Goal: Task Accomplishment & Management: Complete application form

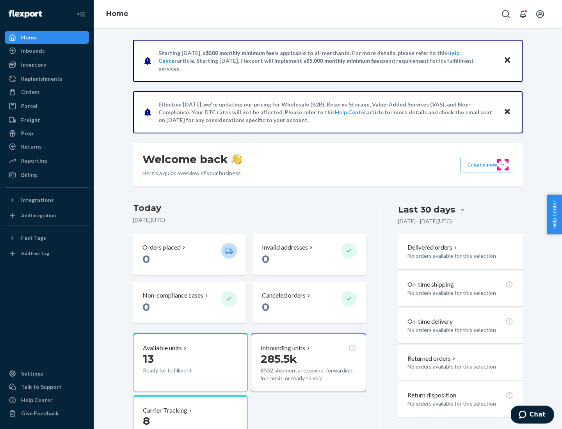
click at [503, 165] on button "Create new Create new inbound Create new order Create new product" at bounding box center [486, 165] width 53 height 16
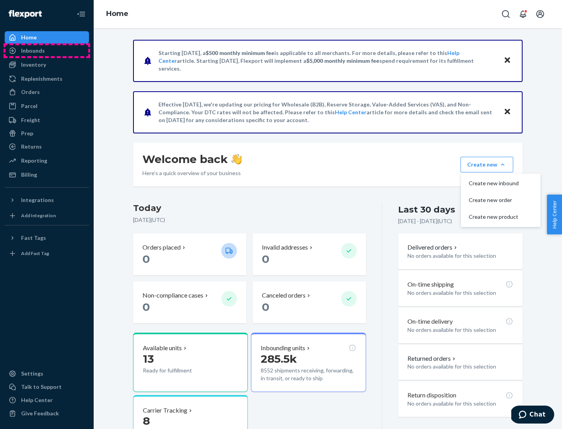
click at [47, 51] on div "Inbounds" at bounding box center [46, 50] width 83 height 11
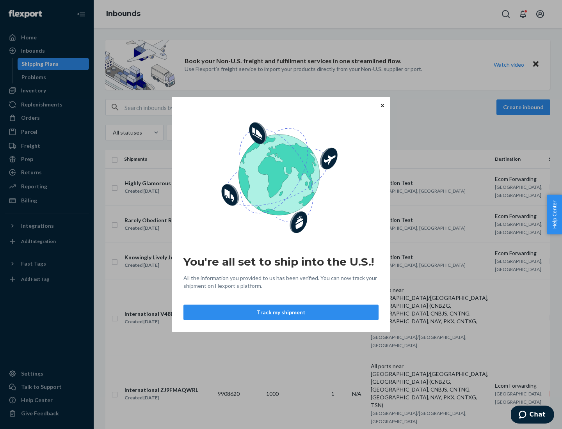
click at [281, 313] on button "Track my shipment" at bounding box center [280, 313] width 195 height 16
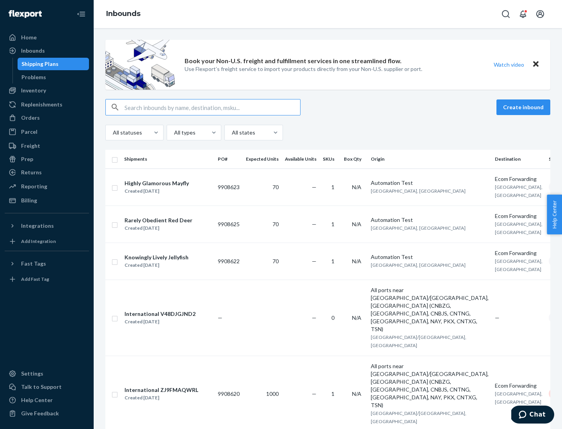
click at [524, 107] on button "Create inbound" at bounding box center [523, 108] width 54 height 16
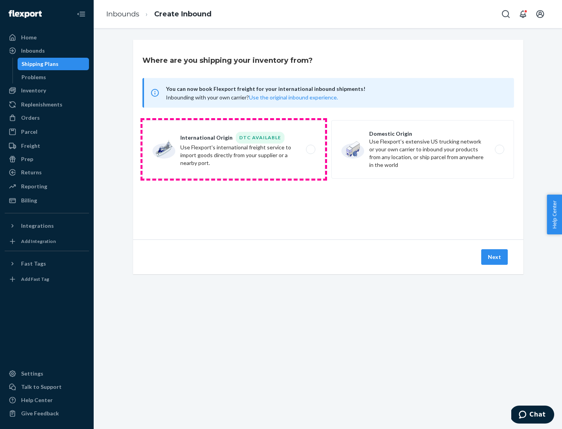
click at [234, 149] on label "International Origin DTC Available Use Flexport's international freight service…" at bounding box center [233, 149] width 183 height 59
click at [310, 149] on input "International Origin DTC Available Use Flexport's international freight service…" at bounding box center [312, 149] width 5 height 5
radio input "true"
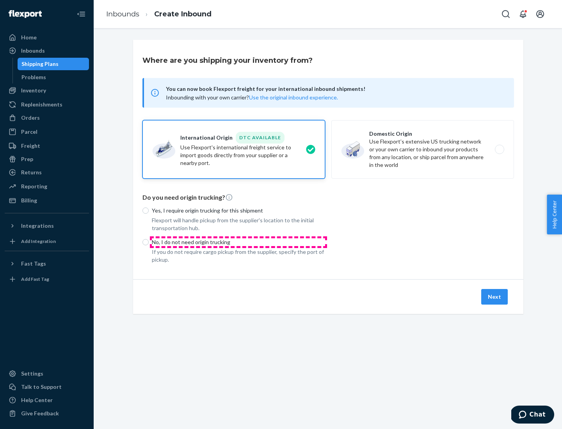
click at [238, 242] on p "No, I do not need origin trucking" at bounding box center [238, 242] width 173 height 8
click at [149, 242] on input "No, I do not need origin trucking" at bounding box center [145, 242] width 6 height 6
radio input "true"
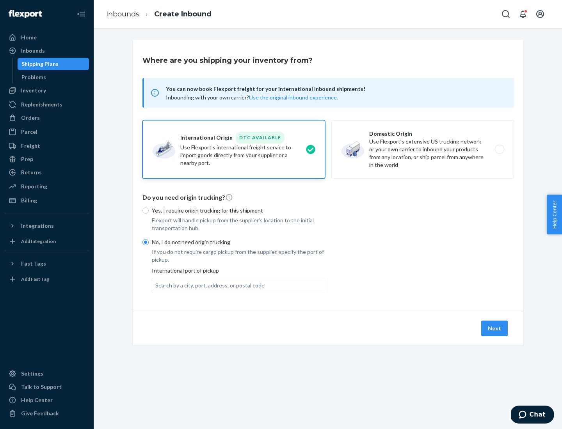
click at [208, 285] on div "Search by a city, port, address, or postal code" at bounding box center [209, 286] width 109 height 8
click at [156, 285] on input "Search by a city, port, address, or postal code" at bounding box center [155, 286] width 1 height 8
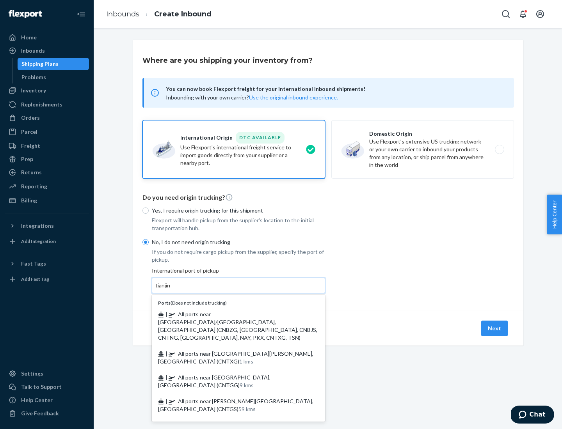
click at [231, 314] on span "| All ports near [GEOGRAPHIC_DATA]/[GEOGRAPHIC_DATA], [GEOGRAPHIC_DATA] (CNBZG,…" at bounding box center [237, 326] width 159 height 30
click at [171, 290] on input "tianjin" at bounding box center [163, 286] width 16 height 8
type input "All ports near [GEOGRAPHIC_DATA]/[GEOGRAPHIC_DATA], [GEOGRAPHIC_DATA] (CNBZG, […"
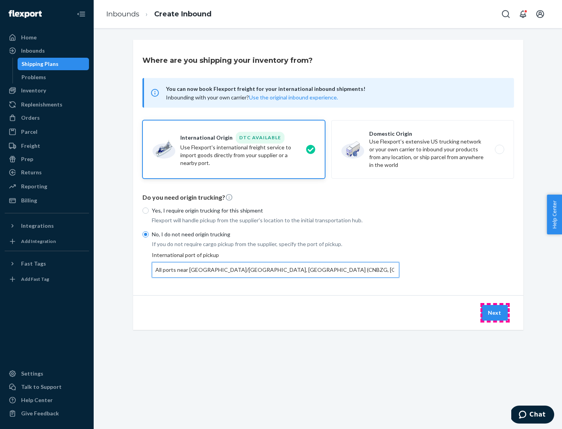
click at [495, 313] on button "Next" at bounding box center [494, 313] width 27 height 16
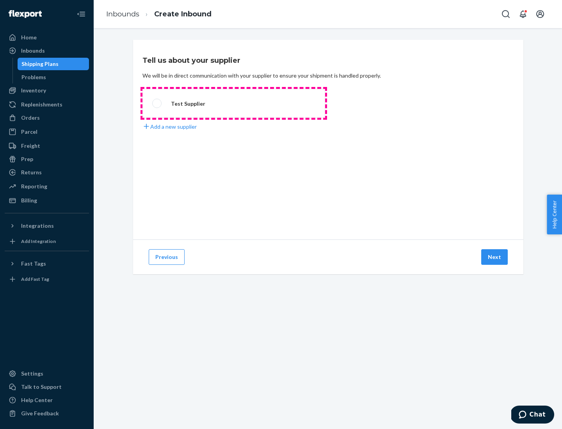
click at [234, 103] on label "Test Supplier" at bounding box center [233, 103] width 183 height 29
click at [157, 103] on input "Test Supplier" at bounding box center [154, 103] width 5 height 5
radio input "true"
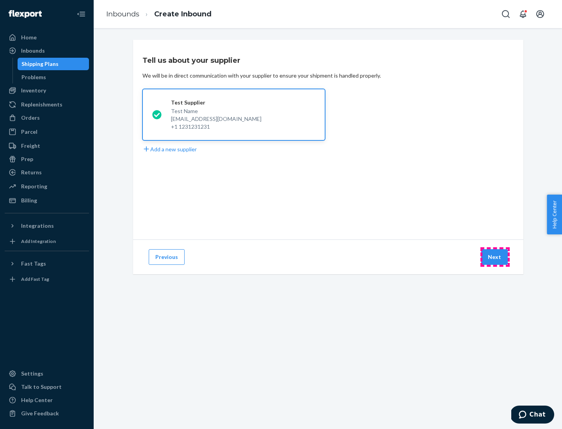
click at [495, 257] on button "Next" at bounding box center [494, 257] width 27 height 16
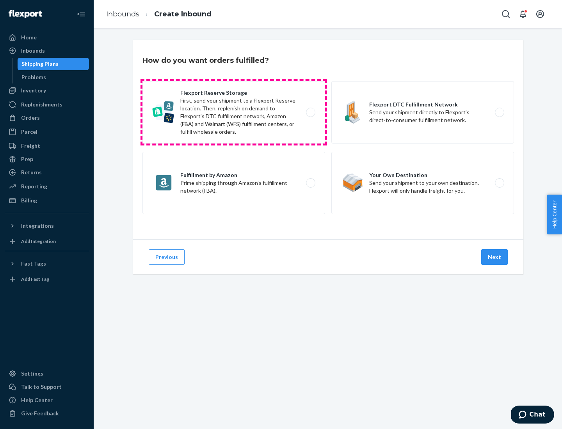
click at [234, 112] on label "Flexport Reserve Storage First, send your shipment to a Flexport Reserve locati…" at bounding box center [233, 112] width 183 height 62
click at [310, 112] on input "Flexport Reserve Storage First, send your shipment to a Flexport Reserve locati…" at bounding box center [312, 112] width 5 height 5
radio input "true"
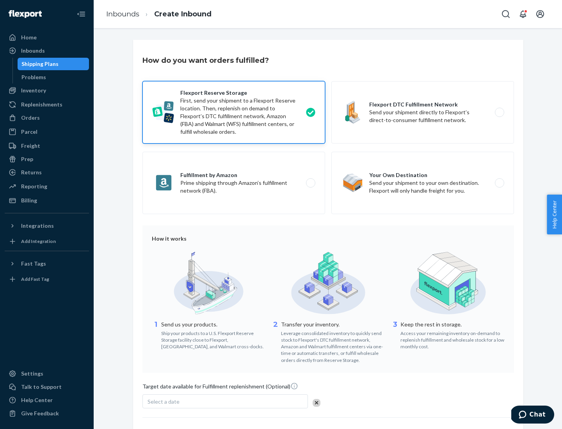
scroll to position [64, 0]
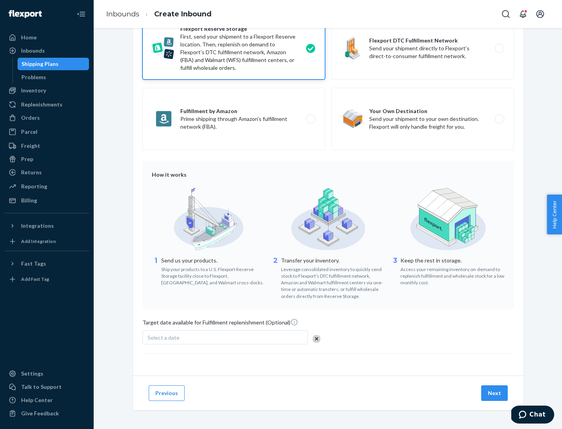
click at [495, 393] on button "Next" at bounding box center [494, 394] width 27 height 16
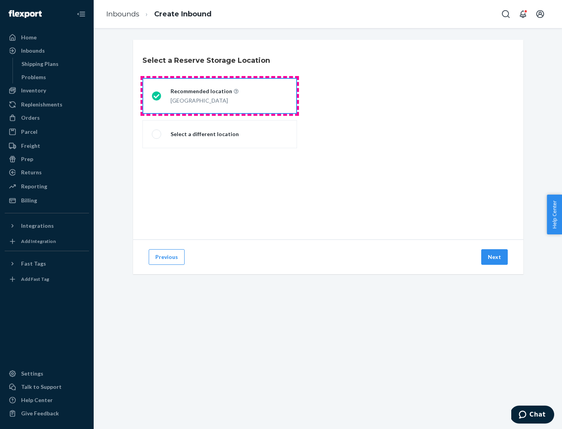
click at [220, 96] on div "[GEOGRAPHIC_DATA]" at bounding box center [205, 99] width 68 height 9
click at [157, 96] on input "Recommended location [GEOGRAPHIC_DATA]" at bounding box center [154, 96] width 5 height 5
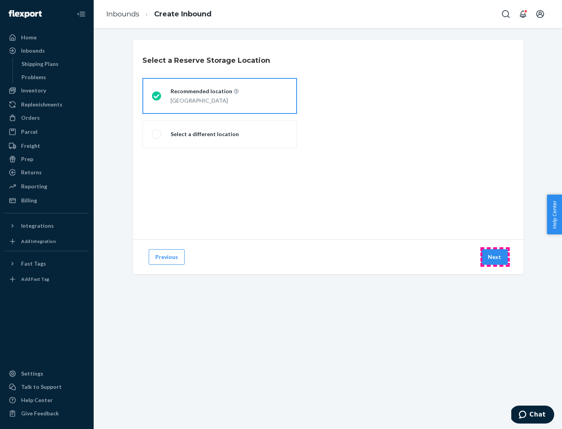
click at [495, 257] on button "Next" at bounding box center [494, 257] width 27 height 16
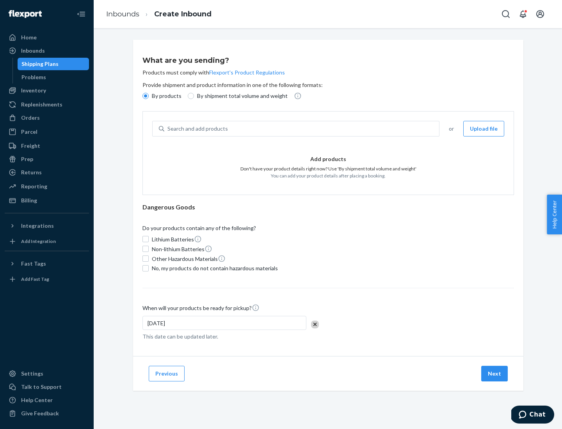
click at [302, 129] on div "Search and add products" at bounding box center [301, 129] width 275 height 14
click at [168, 129] on input "Search and add products" at bounding box center [167, 129] width 1 height 8
click at [190, 96] on input "By shipment total volume and weight" at bounding box center [191, 96] width 6 height 6
radio input "true"
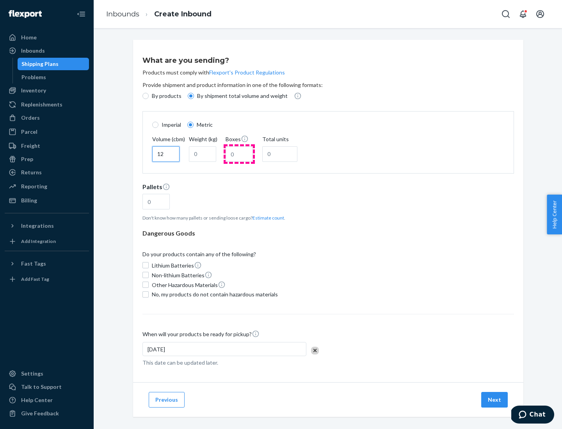
type input "12"
type input "22"
type input "222"
type input "121"
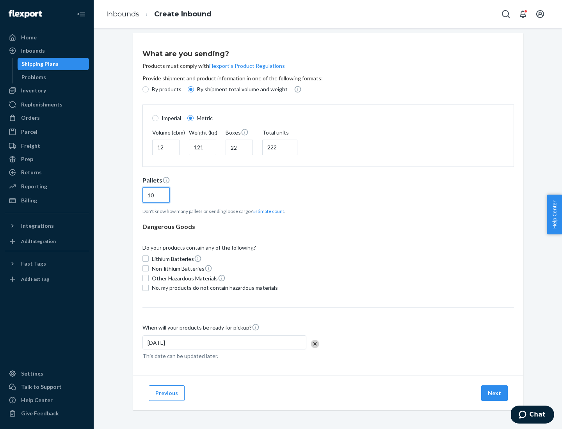
type input "10"
click at [213, 288] on span "No, my products do not contain hazardous materials" at bounding box center [215, 288] width 126 height 8
click at [149, 288] on input "No, my products do not contain hazardous materials" at bounding box center [145, 288] width 6 height 6
checkbox input "true"
click at [495, 393] on button "Next" at bounding box center [494, 394] width 27 height 16
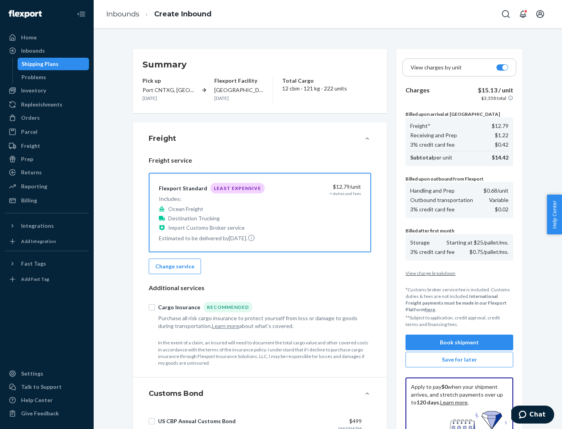
scroll to position [114, 0]
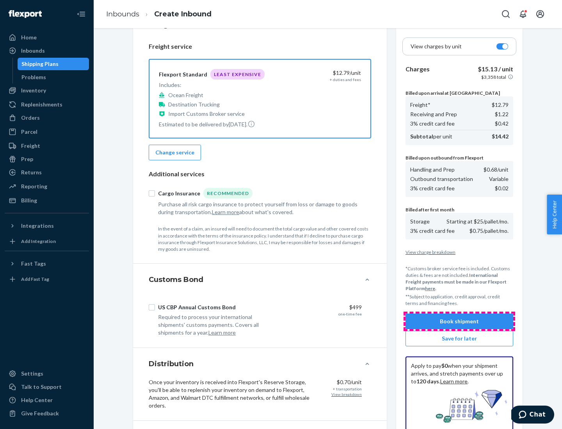
click at [459, 322] on button "Book shipment" at bounding box center [459, 322] width 108 height 16
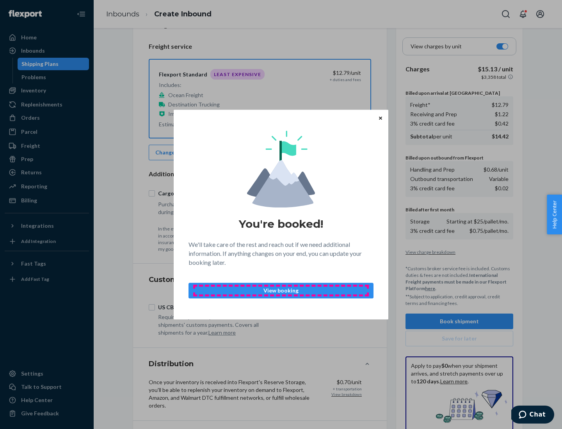
click at [281, 290] on p "View booking" at bounding box center [281, 291] width 172 height 8
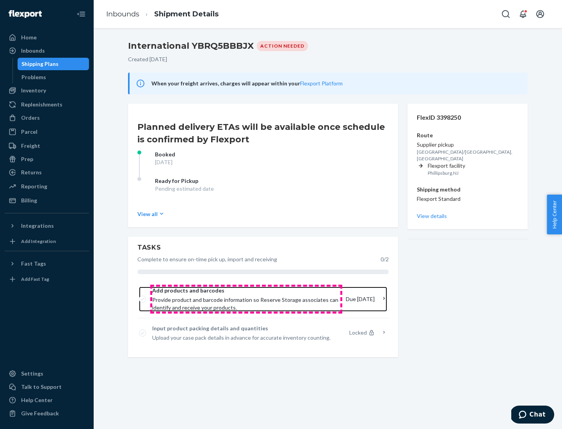
click at [246, 299] on span "Provide product and barcode information so Reserve Storage associates can ident…" at bounding box center [245, 304] width 187 height 16
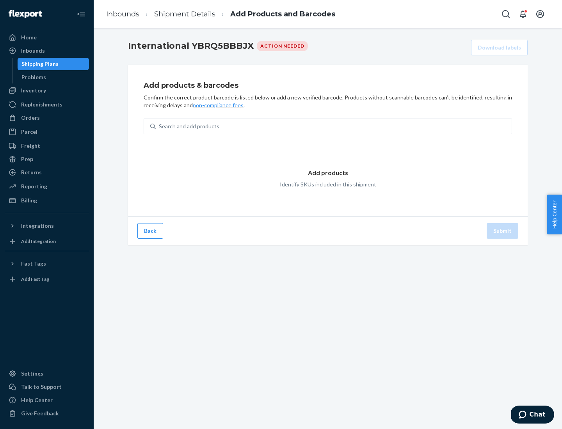
click at [334, 126] on div "Search and add products" at bounding box center [334, 126] width 356 height 14
click at [160, 126] on input "Search and add products" at bounding box center [159, 127] width 1 height 8
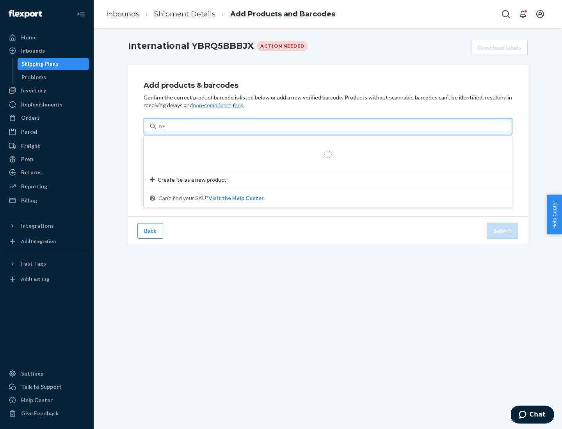
type input "test"
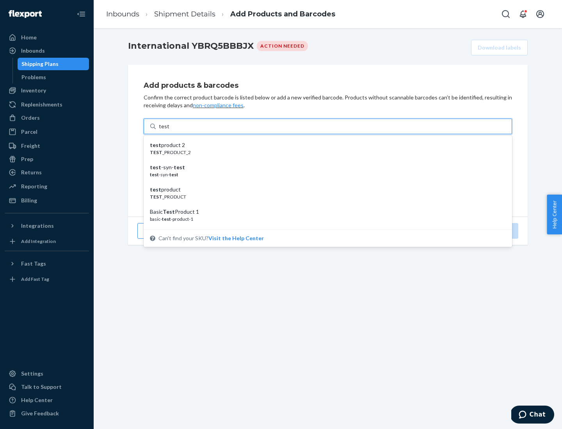
scroll to position [29, 0]
click at [325, 183] on div "Basic Test Product 1" at bounding box center [325, 183] width 350 height 8
click at [169, 130] on input "test" at bounding box center [164, 127] width 10 height 8
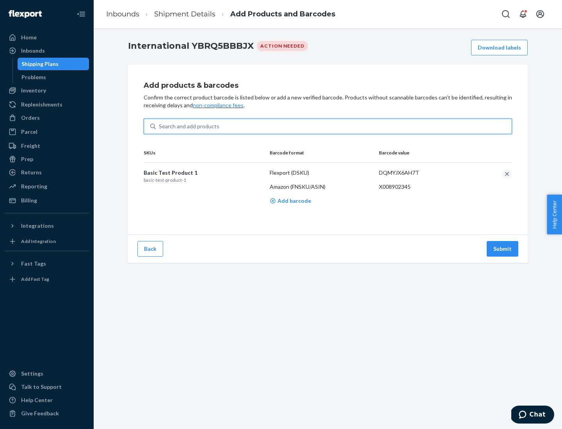
click at [503, 249] on button "Submit" at bounding box center [503, 249] width 32 height 16
